Goal: Task Accomplishment & Management: Use online tool/utility

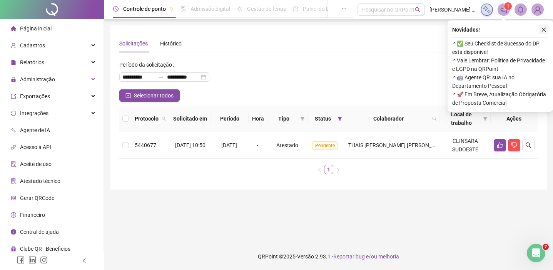
click at [542, 29] on icon "close" at bounding box center [543, 29] width 5 height 5
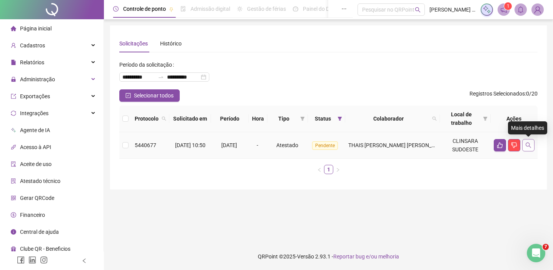
click at [526, 143] on icon "search" at bounding box center [528, 145] width 6 height 6
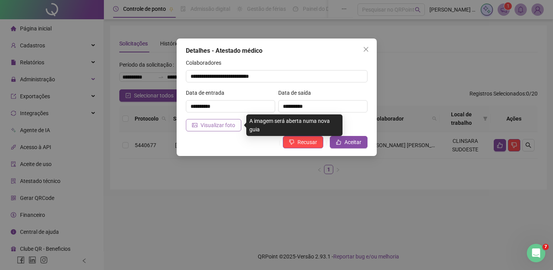
click at [225, 127] on span "Visualizar foto" at bounding box center [217, 125] width 35 height 8
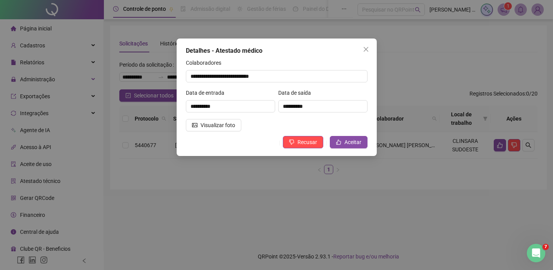
click at [352, 135] on div "**********" at bounding box center [277, 96] width 200 height 117
click at [351, 141] on span "Aceitar" at bounding box center [352, 142] width 17 height 8
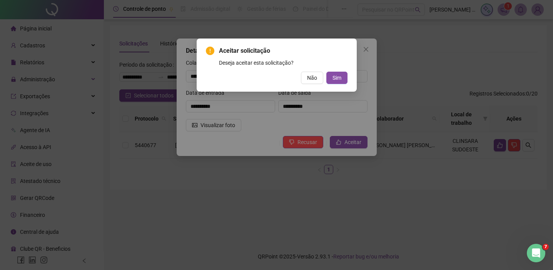
drag, startPoint x: 335, startPoint y: 79, endPoint x: 338, endPoint y: 87, distance: 8.9
click at [335, 79] on span "Sim" at bounding box center [336, 77] width 9 height 8
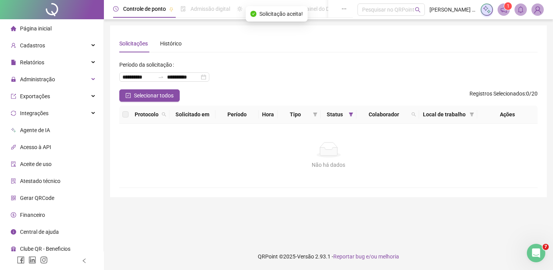
click at [71, 30] on li "Página inicial" at bounding box center [52, 28] width 100 height 15
